Goal: Task Accomplishment & Management: Manage account settings

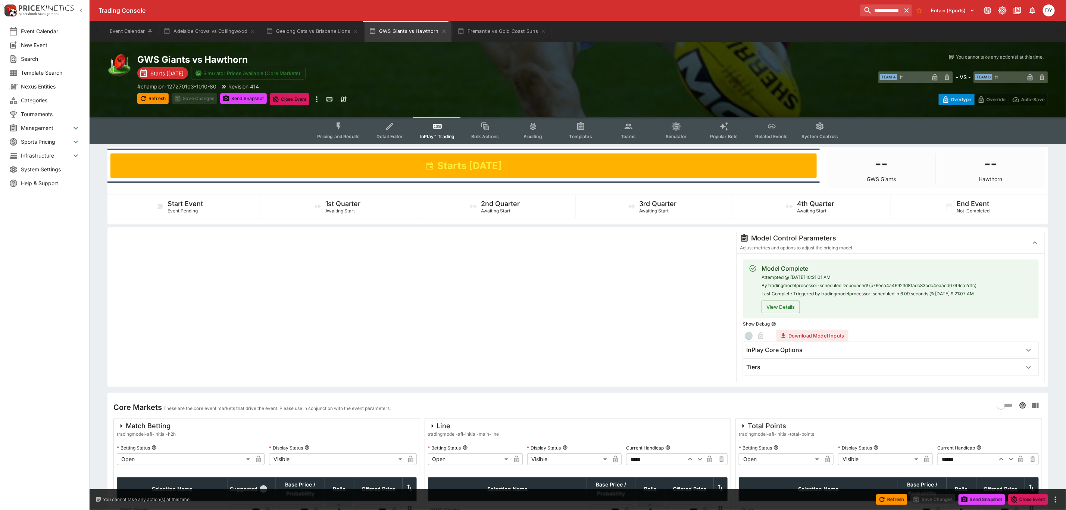
drag, startPoint x: 42, startPoint y: 166, endPoint x: 83, endPoint y: 160, distance: 41.4
click at [42, 166] on span "System Settings" at bounding box center [50, 169] width 59 height 8
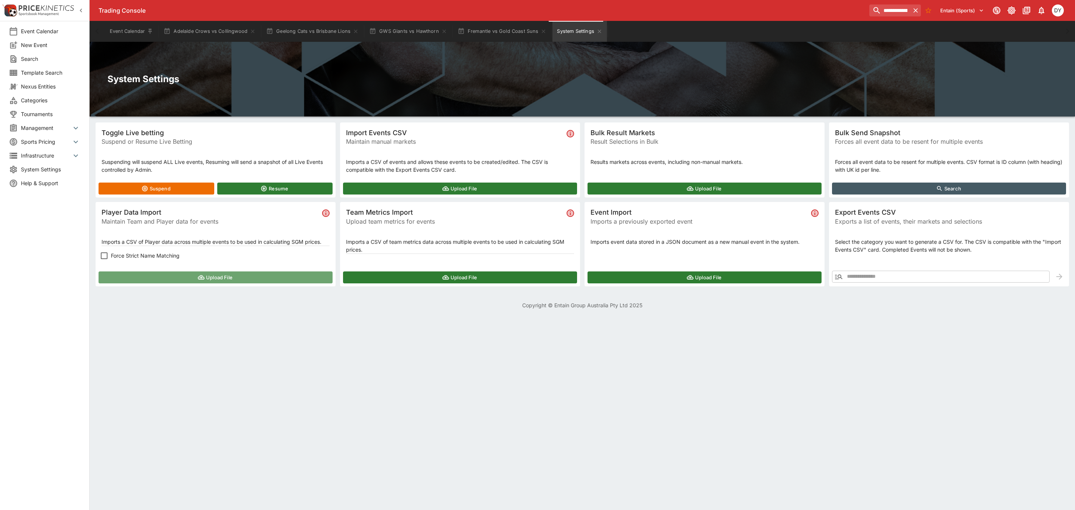
click at [192, 278] on button "Upload File" at bounding box center [216, 277] width 234 height 12
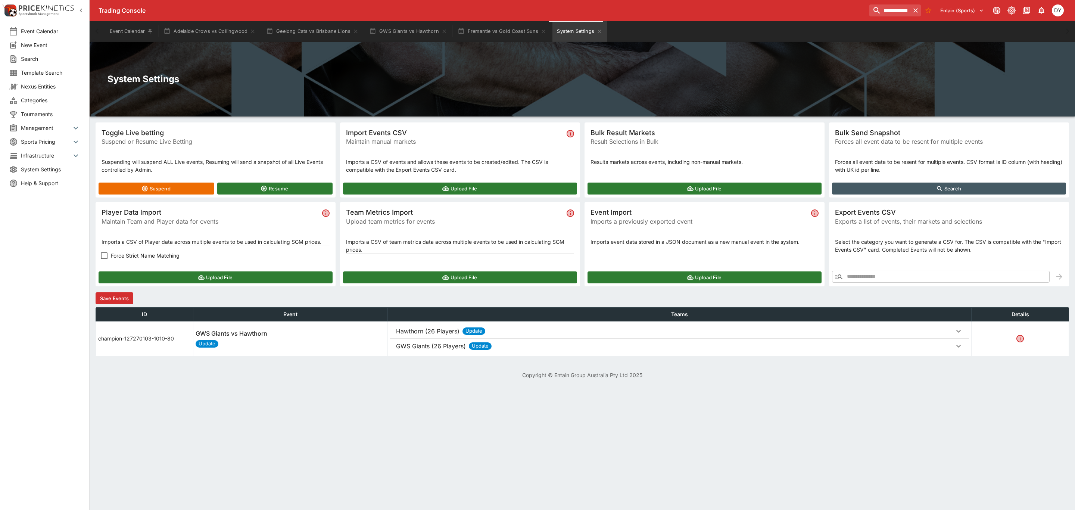
click at [125, 295] on button "Save Events" at bounding box center [115, 298] width 38 height 12
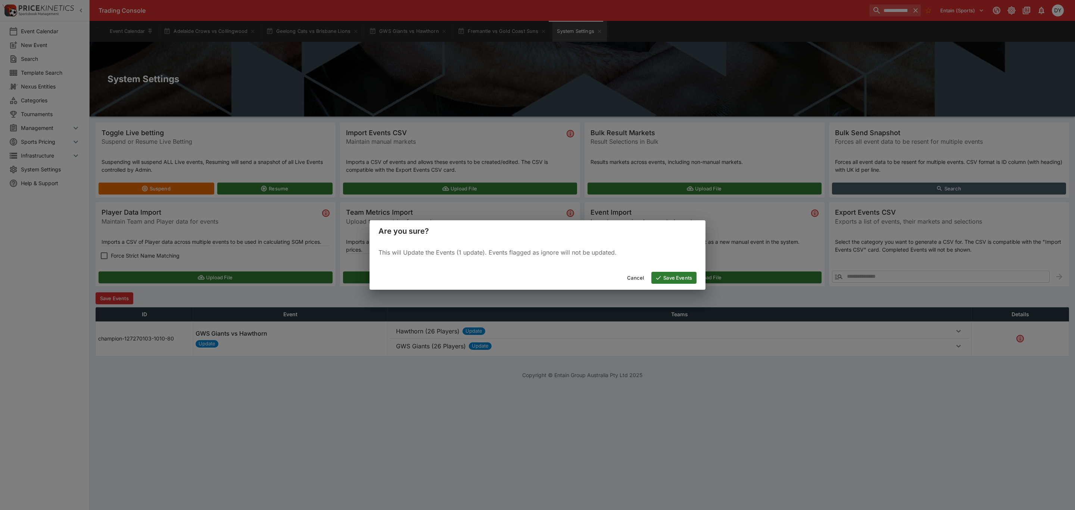
click at [684, 276] on button "Save Events" at bounding box center [673, 278] width 45 height 12
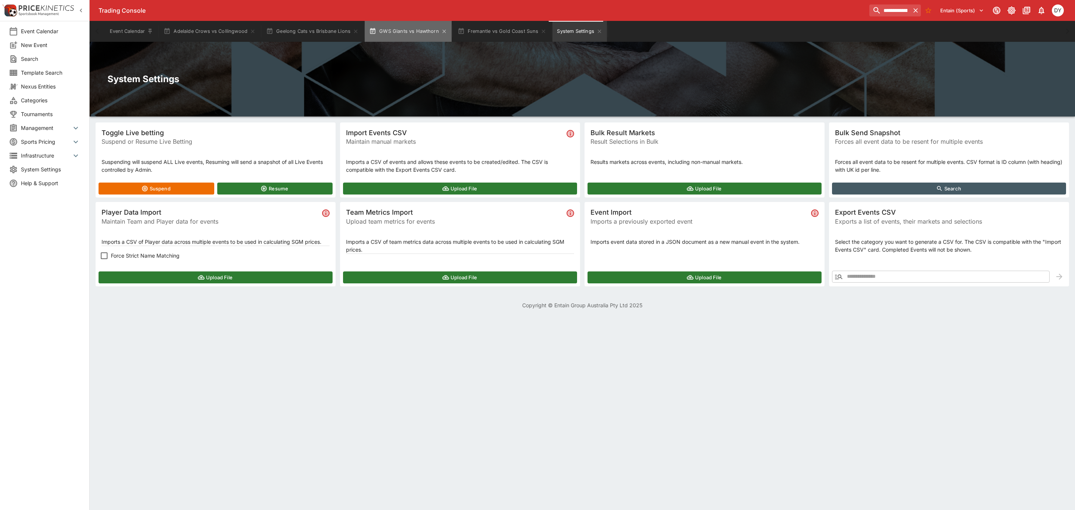
click at [407, 34] on button "GWS Giants vs Hawthorn" at bounding box center [408, 31] width 87 height 21
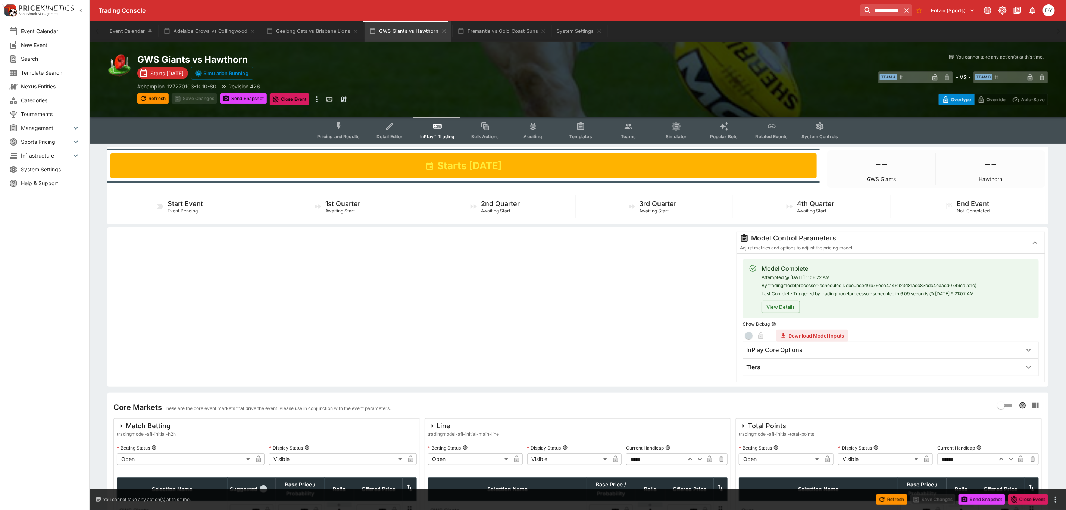
click at [632, 129] on icon "Event type filters" at bounding box center [629, 127] width 8 height 6
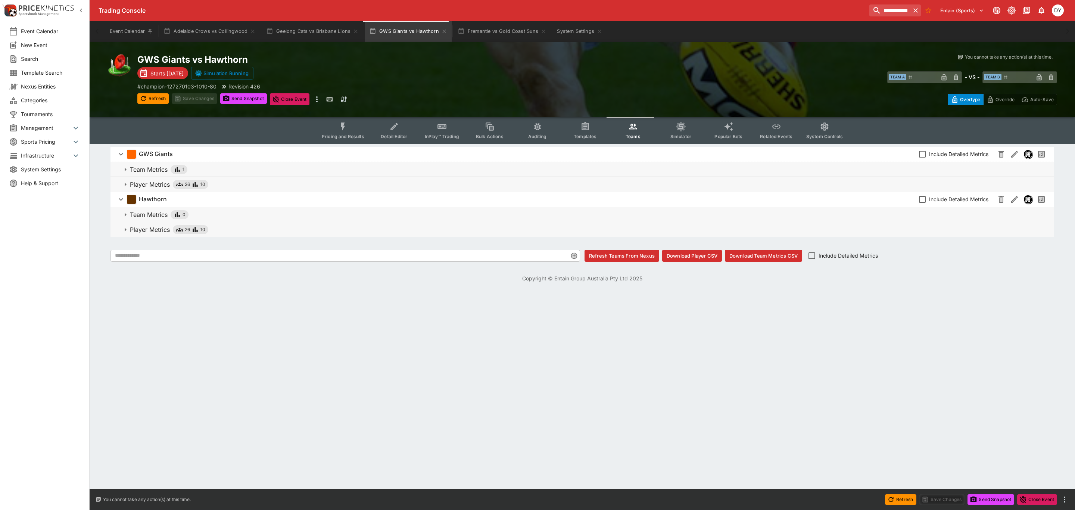
click at [137, 182] on p "Player Metrics" at bounding box center [150, 184] width 40 height 9
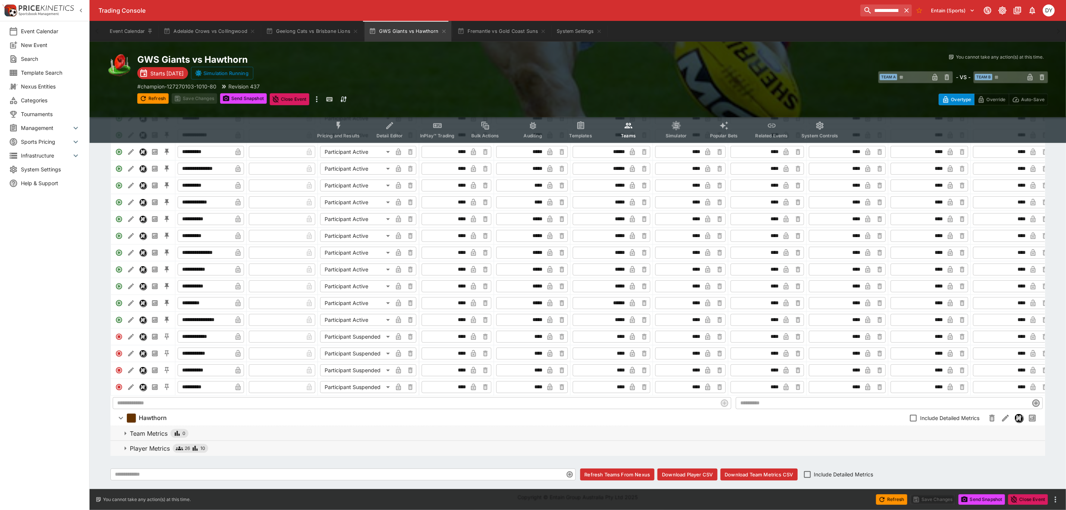
scroll to position [291, 0]
click at [141, 449] on p "Player Metrics" at bounding box center [150, 448] width 40 height 9
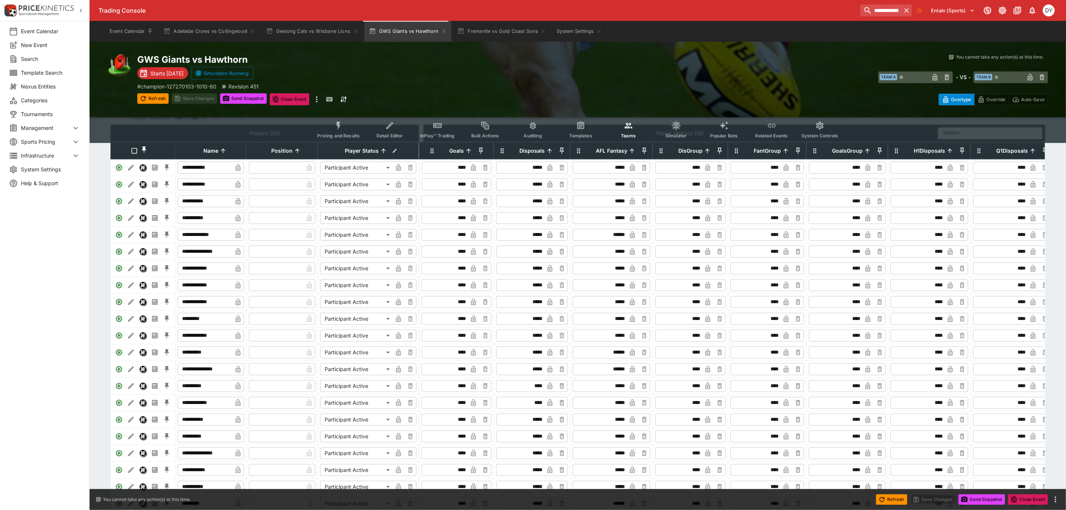
scroll to position [0, 0]
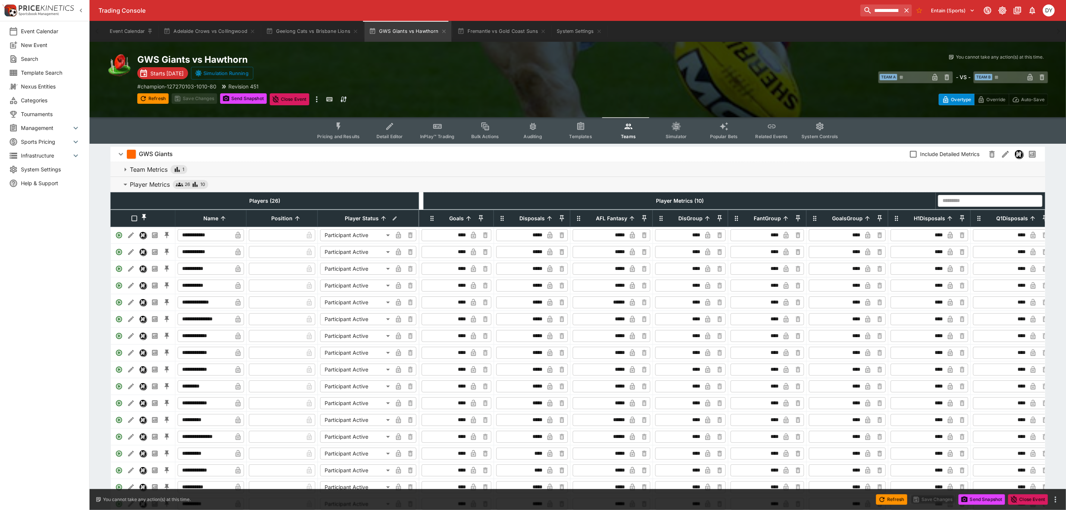
click at [436, 126] on icon "Event type filters" at bounding box center [437, 126] width 9 height 5
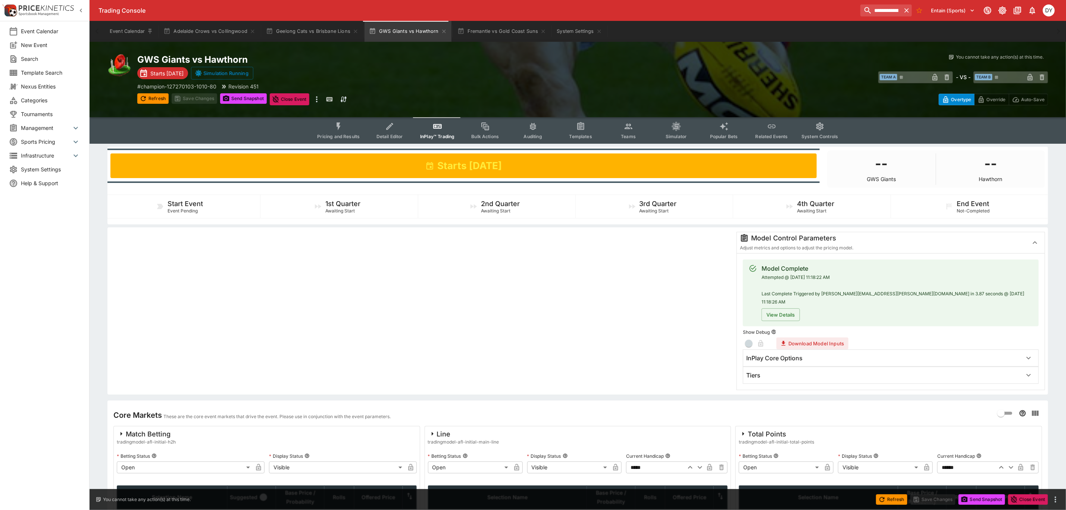
click at [633, 124] on button "Teams" at bounding box center [628, 130] width 48 height 26
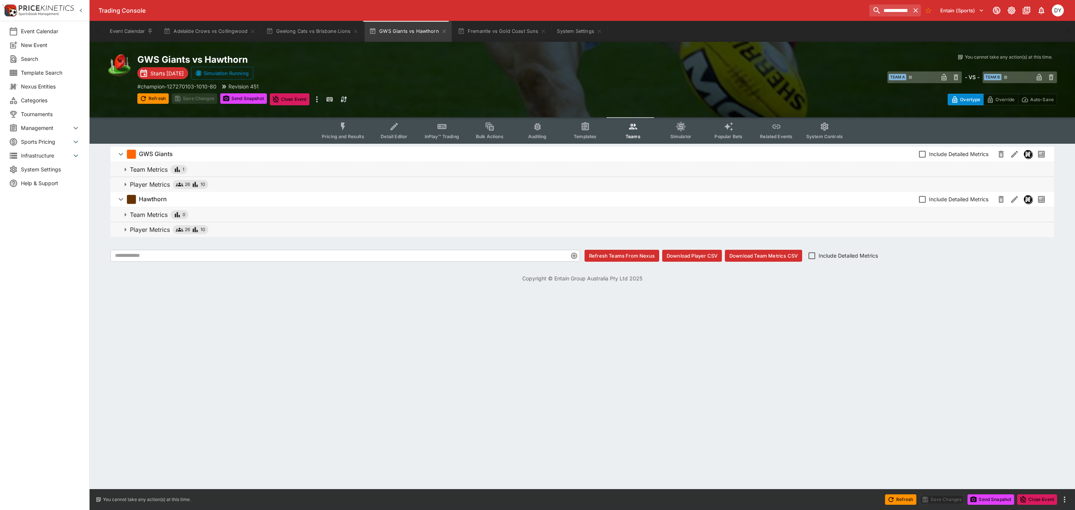
click at [157, 183] on p "Player Metrics" at bounding box center [150, 184] width 40 height 9
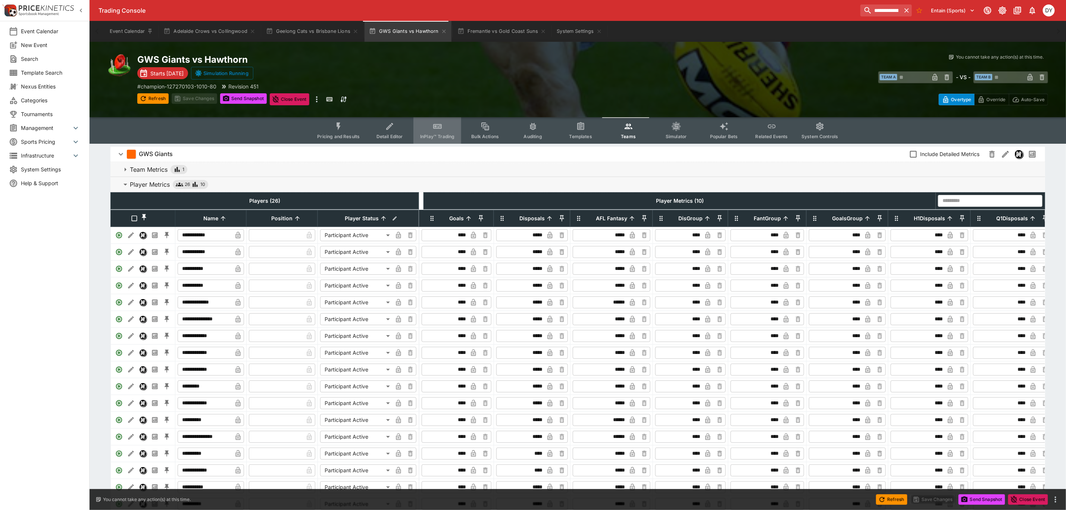
click at [424, 125] on button "InPlay™ Trading" at bounding box center [437, 130] width 48 height 26
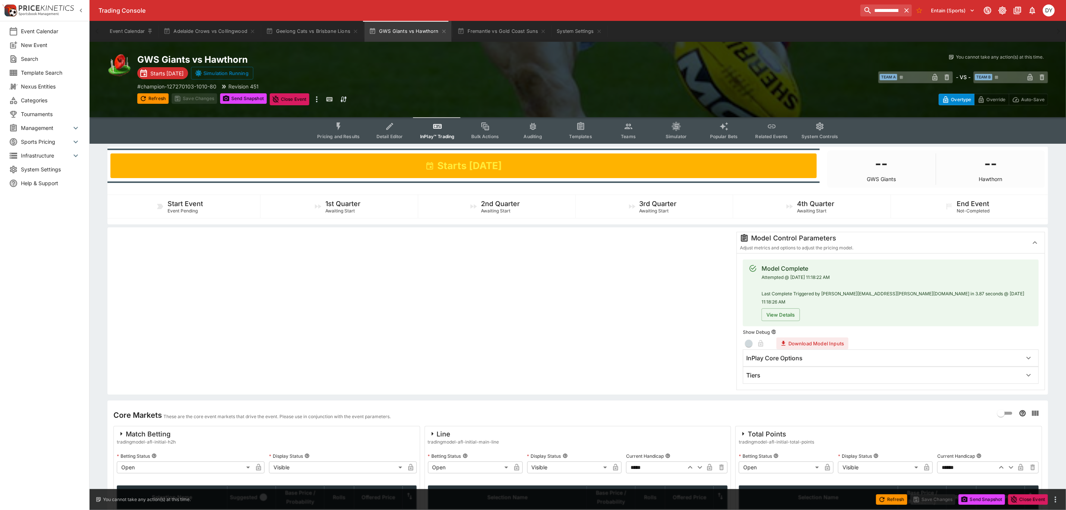
click at [774, 371] on div "Tiers" at bounding box center [884, 375] width 276 height 8
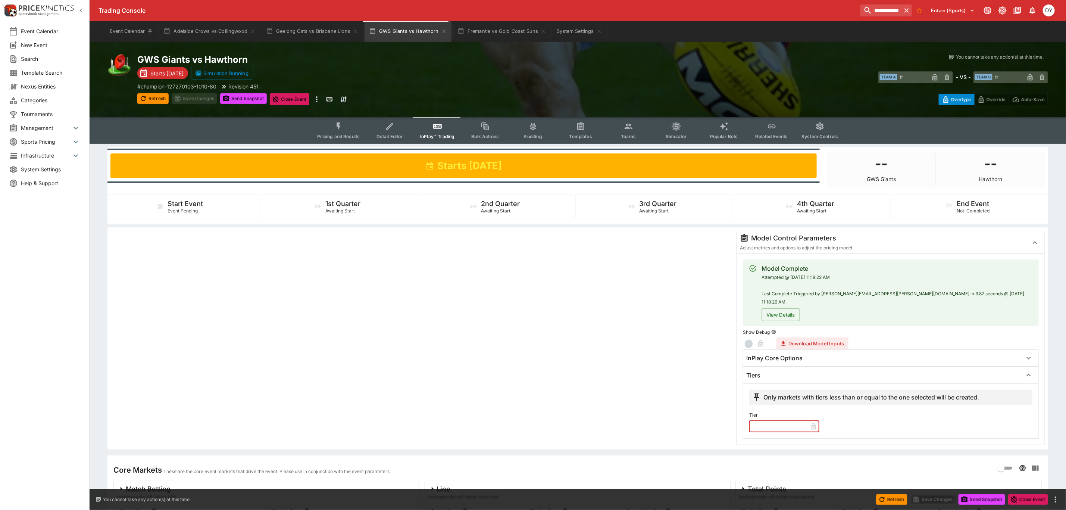
click at [772, 422] on input "text" at bounding box center [778, 426] width 58 height 12
type input "*"
click at [194, 96] on button "Save Changes" at bounding box center [195, 98] width 46 height 10
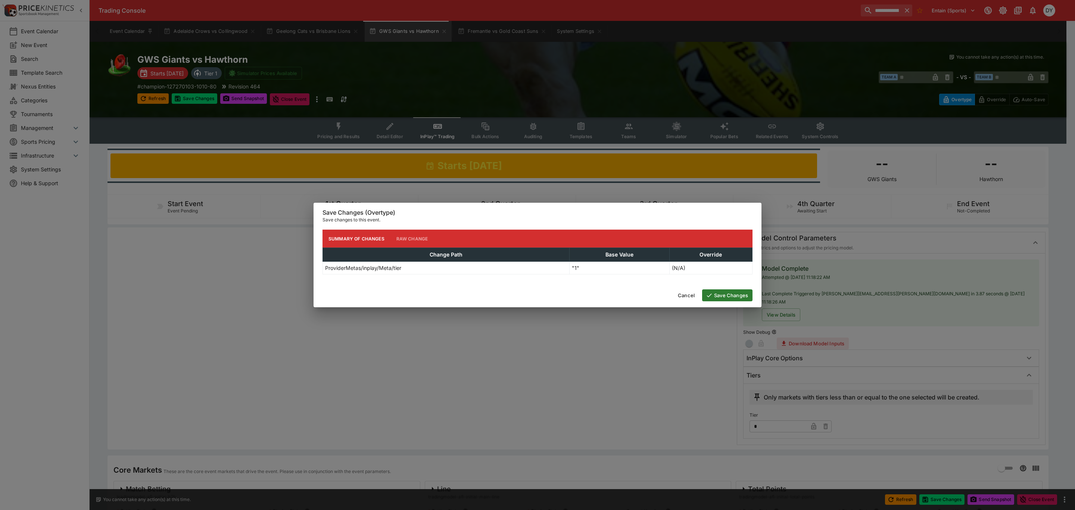
click at [731, 296] on button "Save Changes" at bounding box center [727, 295] width 50 height 12
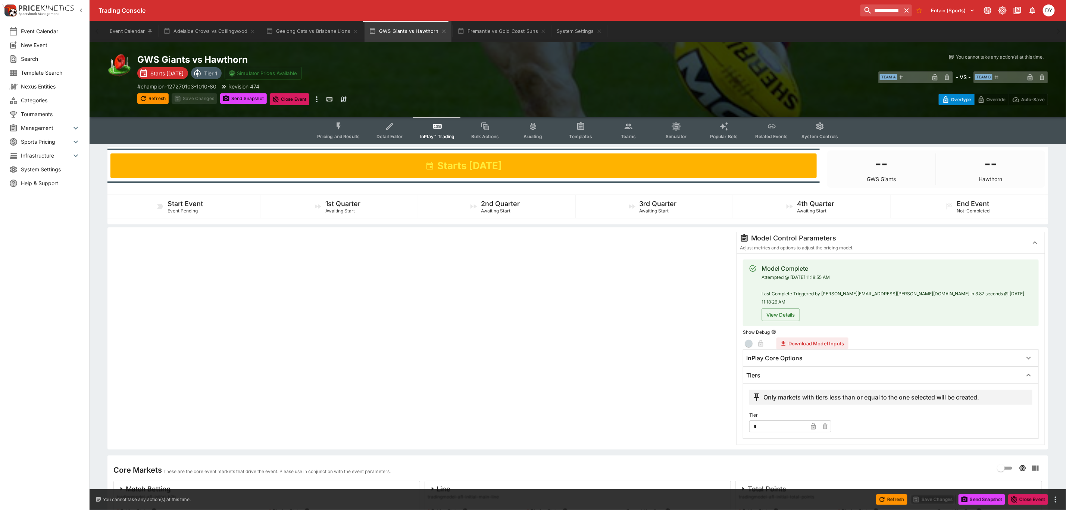
click at [338, 124] on icon "Event type filters" at bounding box center [339, 127] width 10 height 10
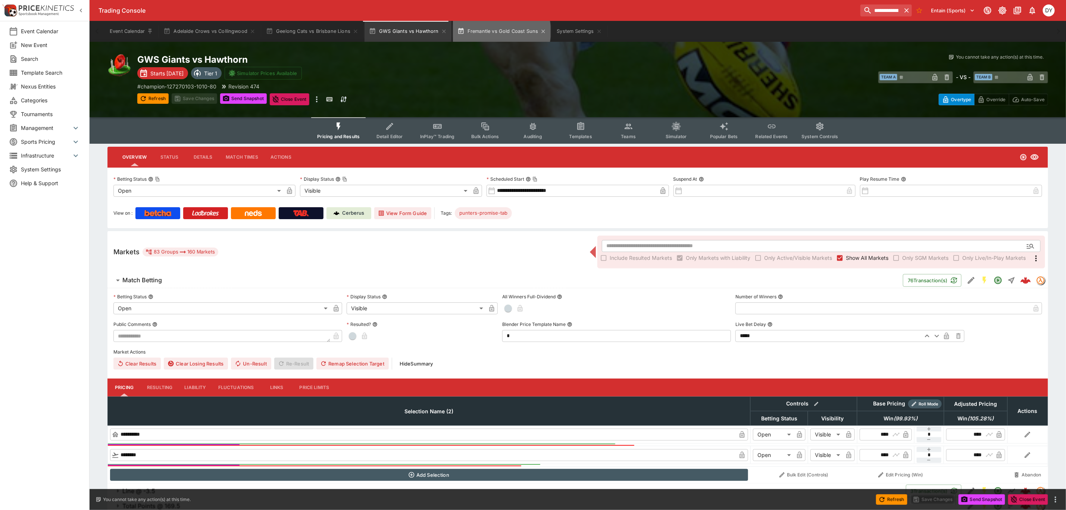
click at [497, 31] on button "Fremantle vs Gold Coast Suns" at bounding box center [502, 31] width 98 height 21
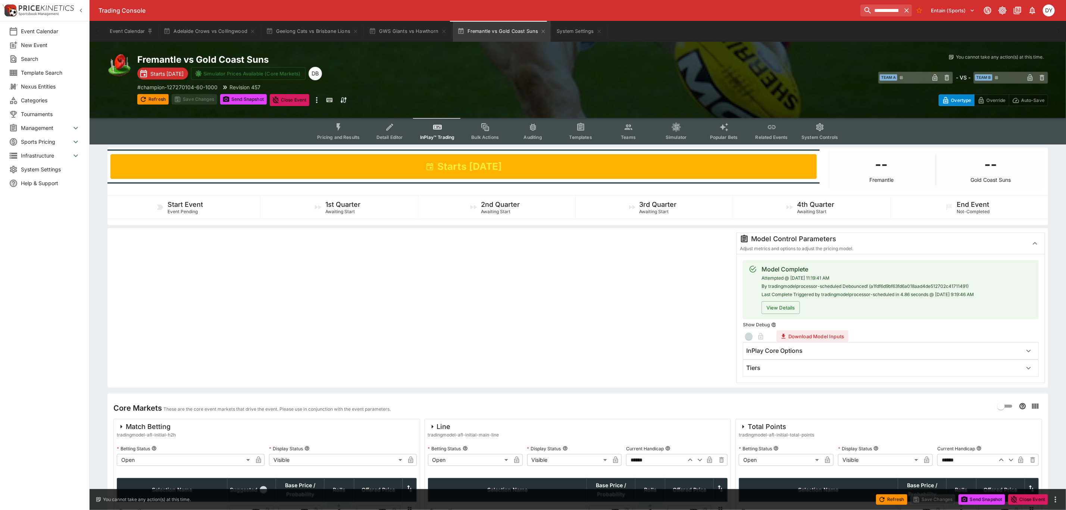
scroll to position [168, 0]
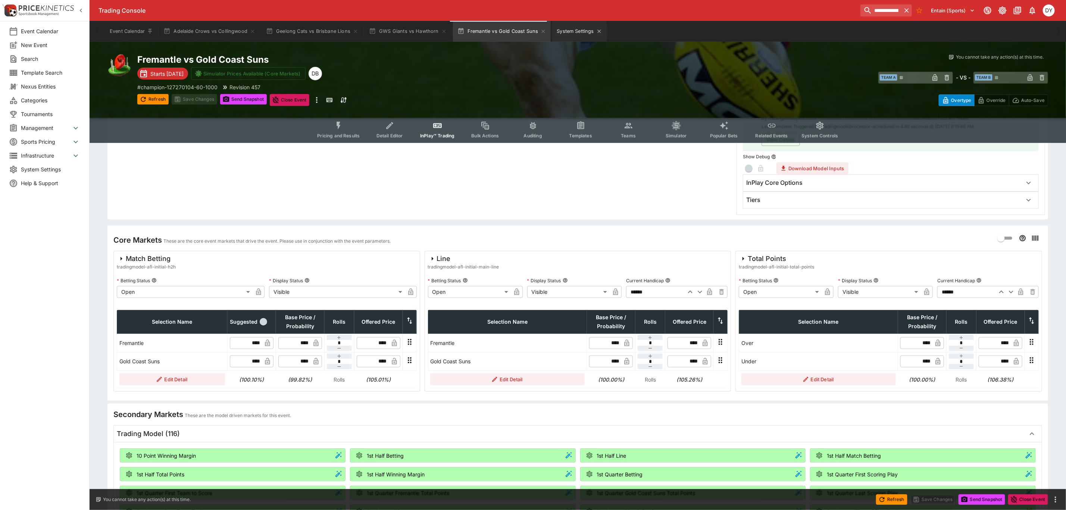
click at [572, 30] on button "System Settings" at bounding box center [579, 31] width 54 height 21
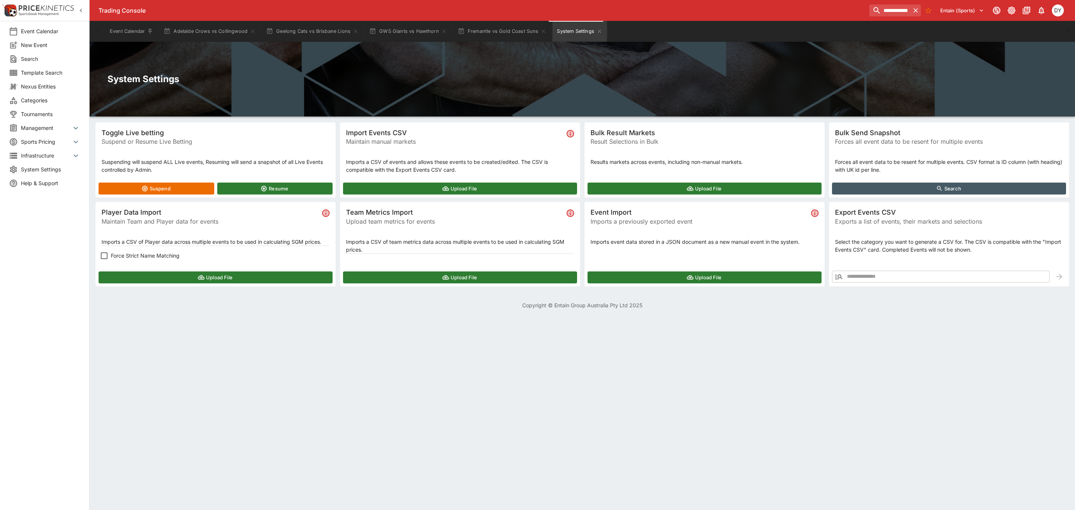
click at [206, 278] on button "Upload File" at bounding box center [216, 277] width 234 height 12
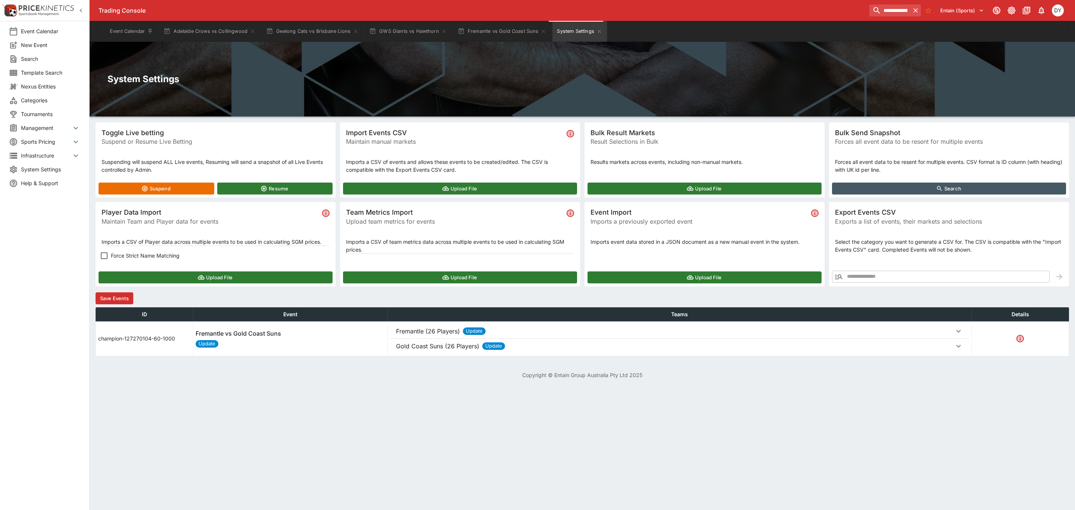
click at [122, 296] on button "Save Events" at bounding box center [115, 298] width 38 height 12
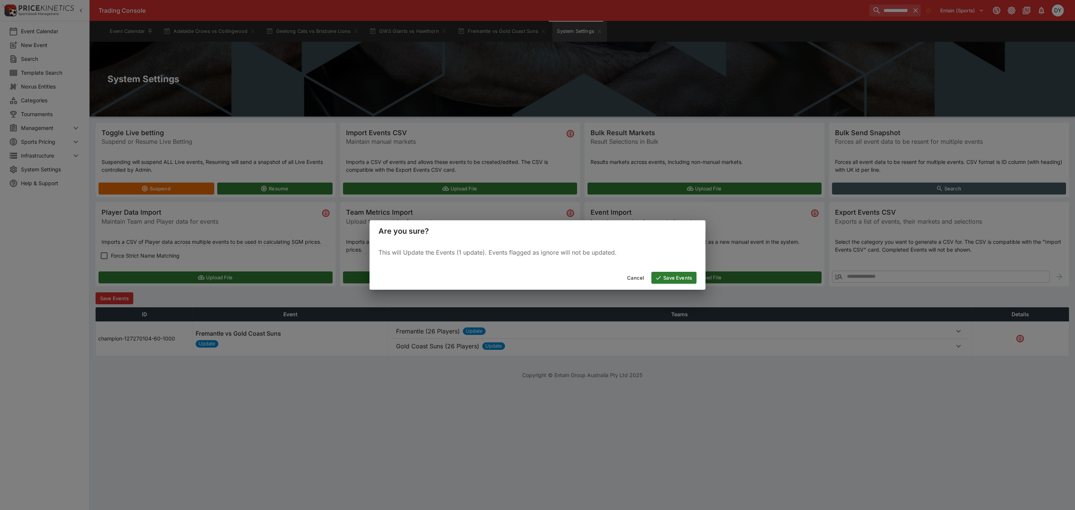
click at [672, 275] on button "Save Events" at bounding box center [673, 278] width 45 height 12
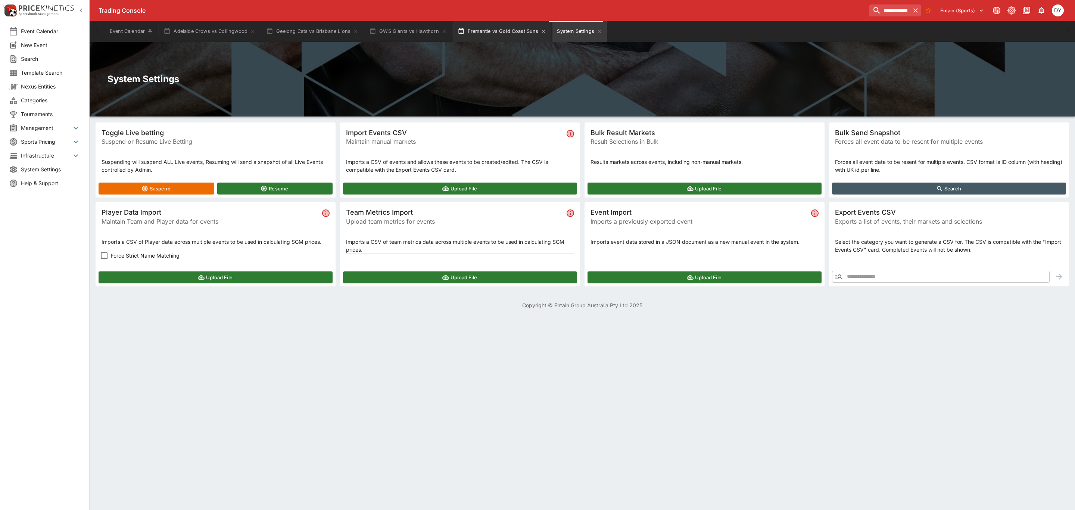
click at [502, 33] on button "Fremantle vs Gold Coast Suns" at bounding box center [502, 31] width 98 height 21
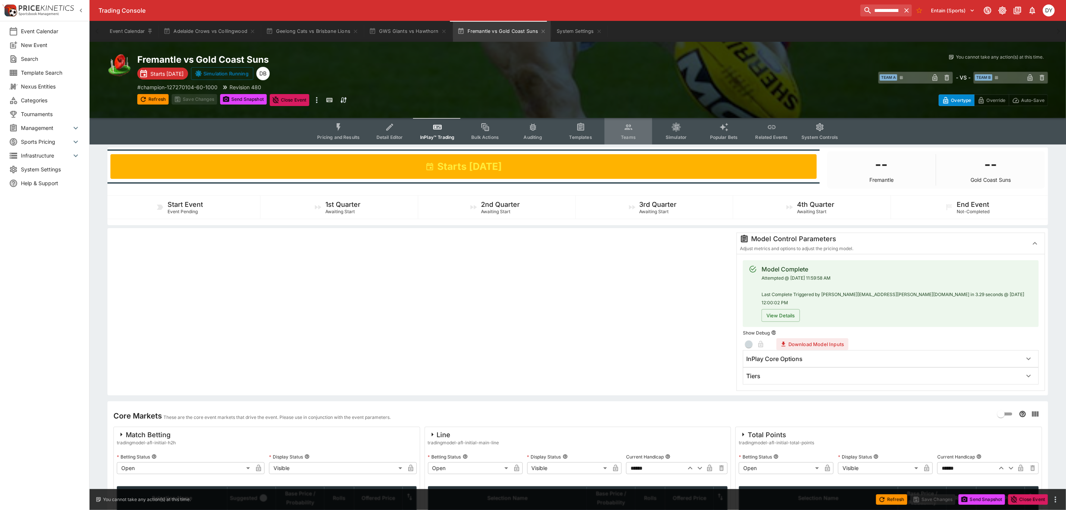
click at [631, 127] on icon "Event type filters" at bounding box center [629, 127] width 10 height 10
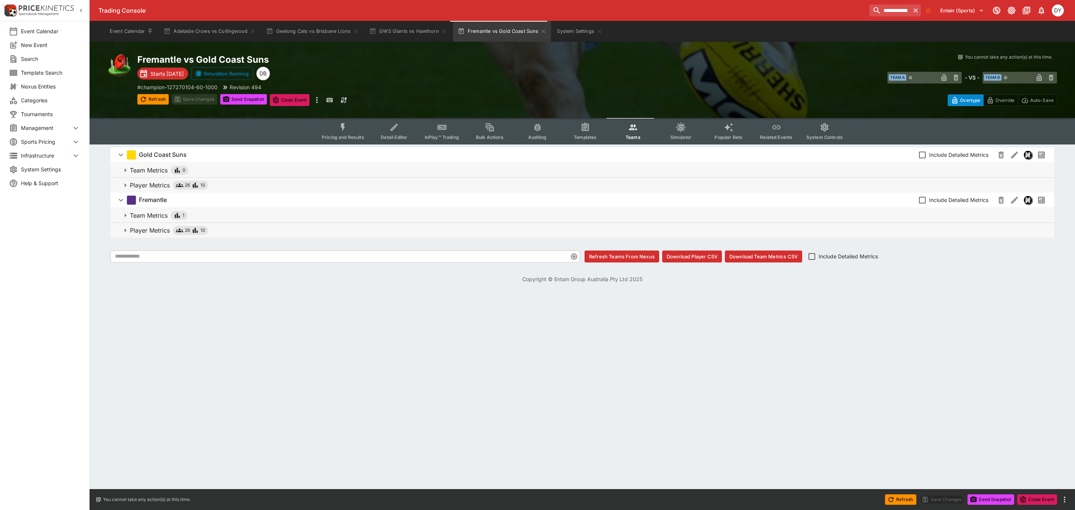
click at [150, 183] on p "Player Metrics" at bounding box center [150, 185] width 40 height 9
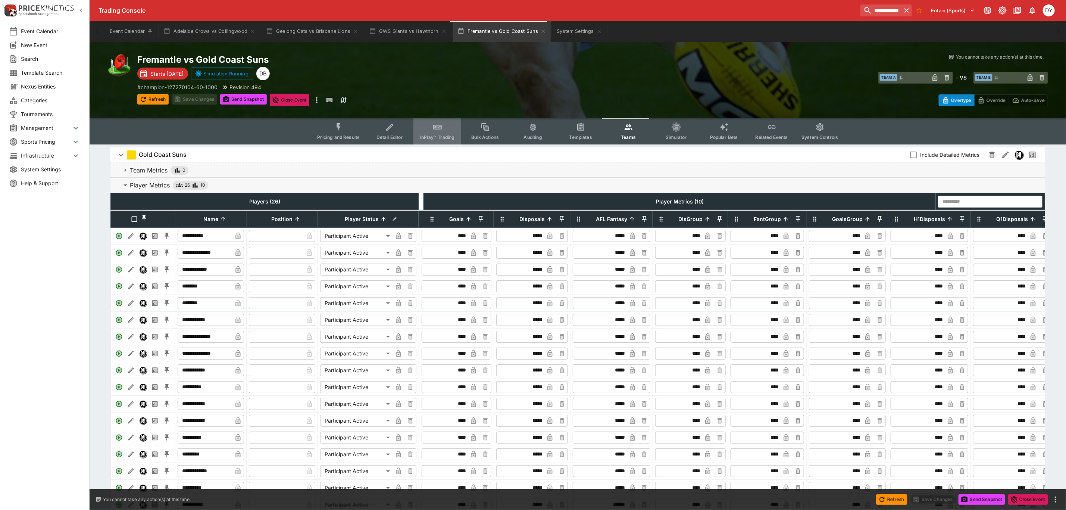
click at [441, 127] on icon "Event type filters" at bounding box center [437, 127] width 7 height 3
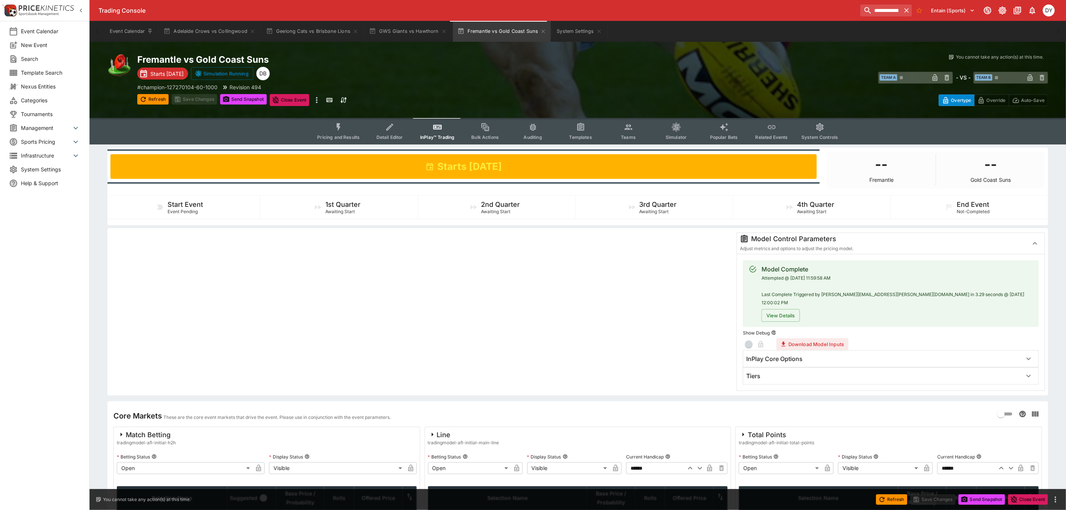
click at [794, 372] on div "Tiers" at bounding box center [884, 376] width 276 height 8
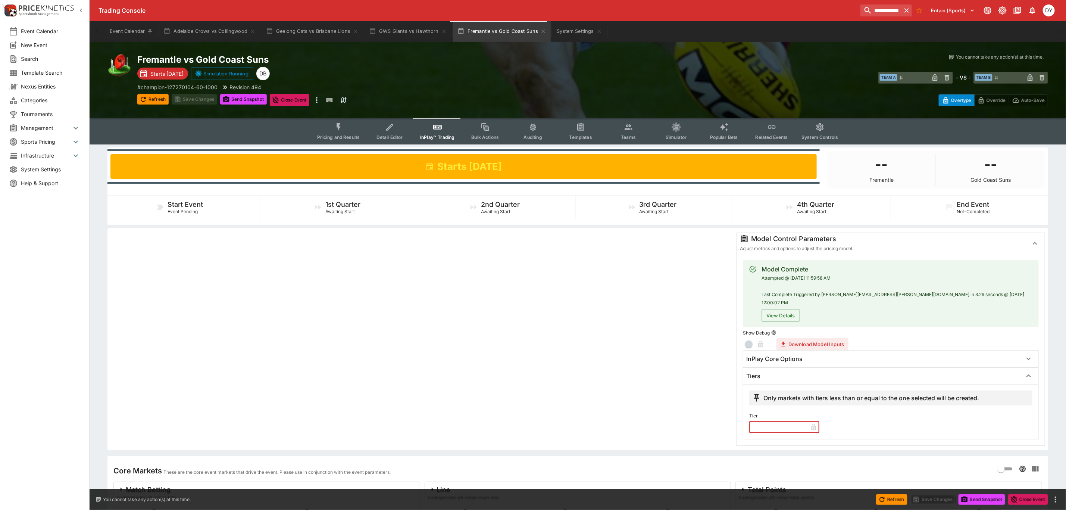
click at [768, 425] on input "text" at bounding box center [778, 427] width 58 height 12
type input "*"
click at [194, 99] on button "Save Changes" at bounding box center [195, 99] width 46 height 10
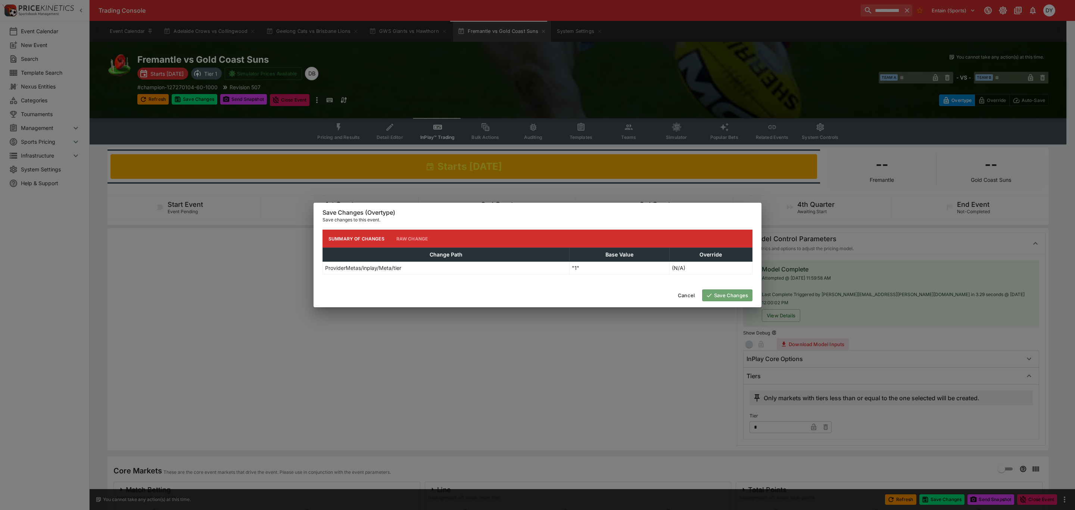
click at [735, 296] on button "Save Changes" at bounding box center [727, 295] width 50 height 12
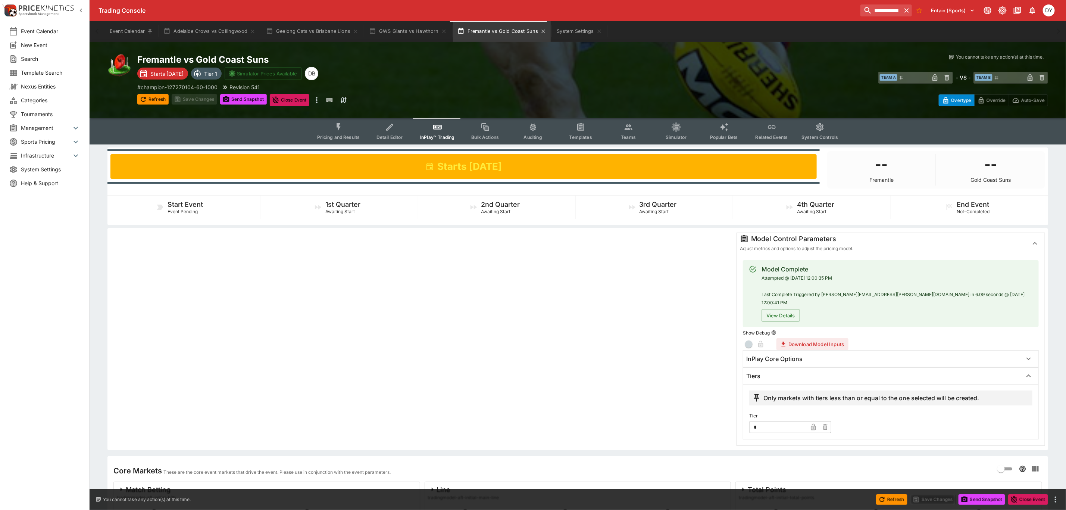
click at [513, 29] on button "Fremantle vs Gold Coast Suns" at bounding box center [502, 31] width 98 height 21
click at [231, 99] on button "Send Snapshot" at bounding box center [243, 99] width 47 height 10
click at [343, 126] on icon "Event type filters" at bounding box center [339, 127] width 10 height 10
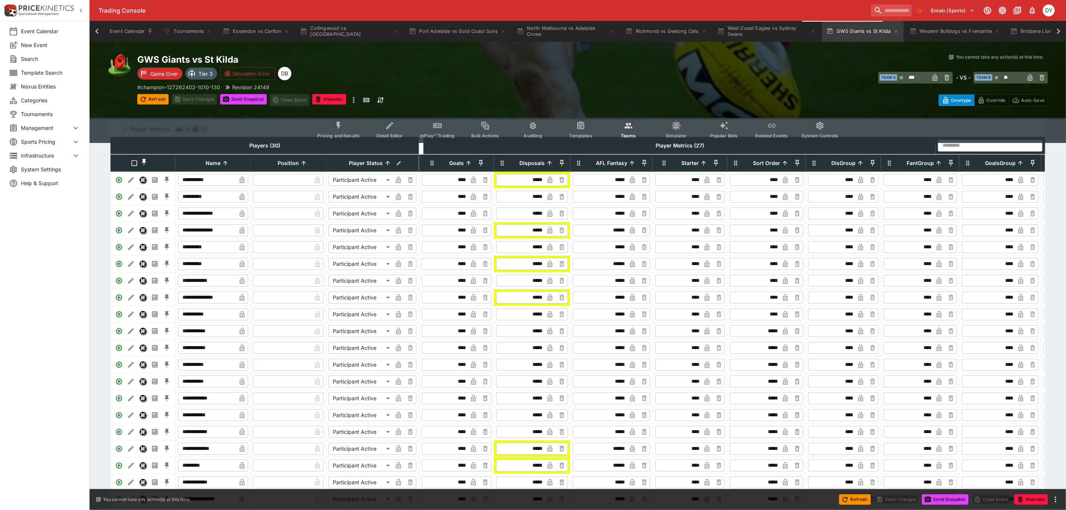
scroll to position [0, 124]
click at [1058, 30] on icon at bounding box center [1058, 31] width 10 height 10
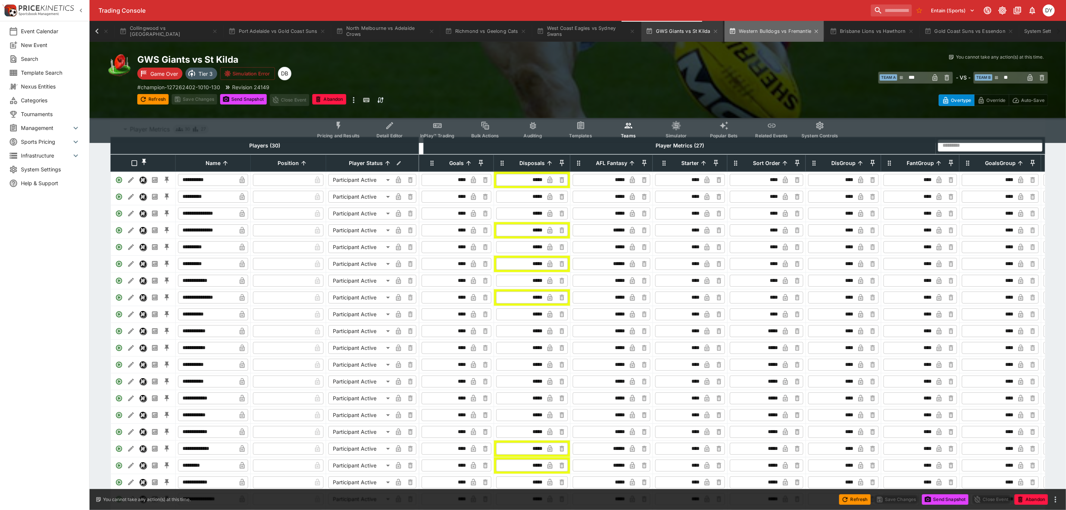
click at [730, 29] on button "Western Bulldogs vs Fremantle" at bounding box center [775, 31] width 100 height 21
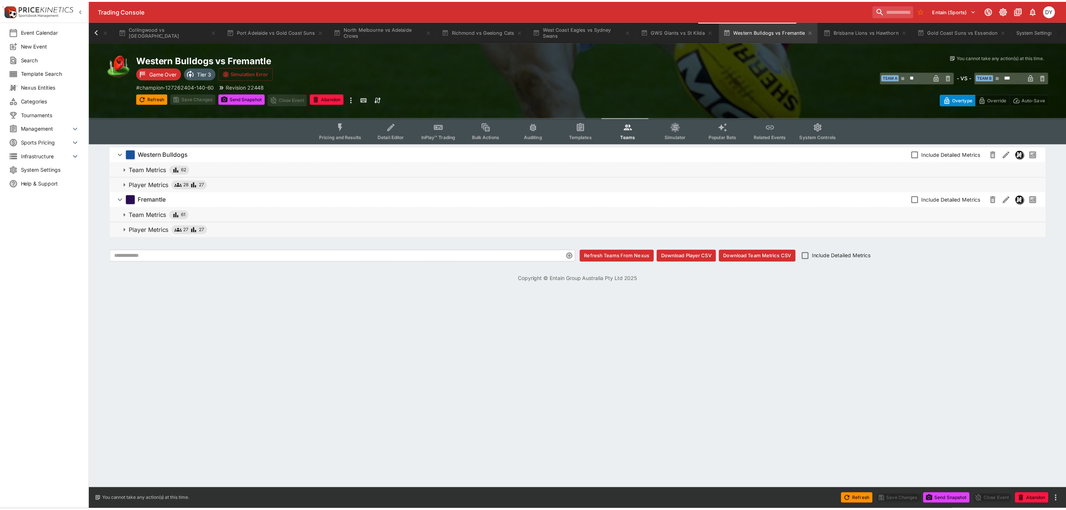
scroll to position [0, 172]
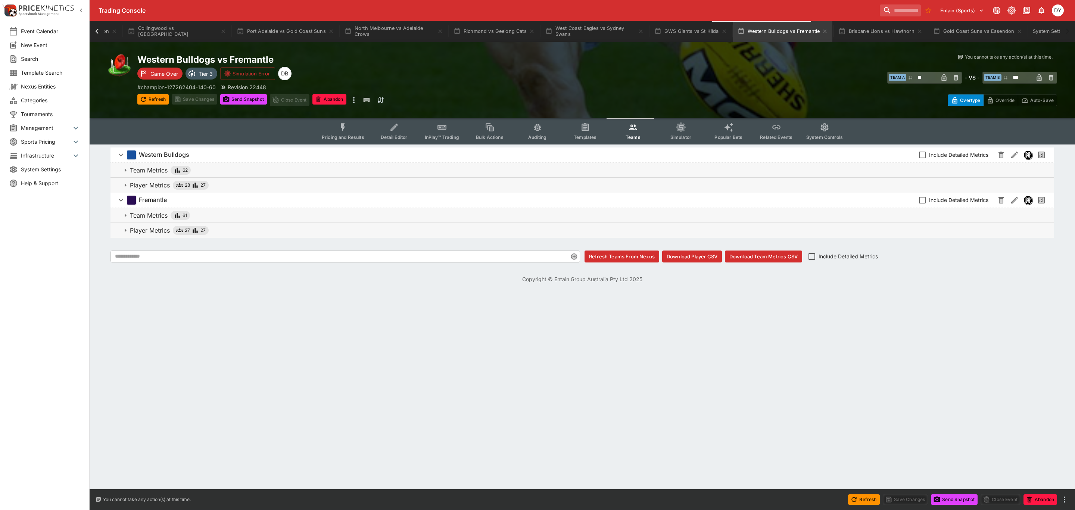
click at [149, 228] on p "Player Metrics" at bounding box center [150, 230] width 40 height 9
